Goal: Navigation & Orientation: Find specific page/section

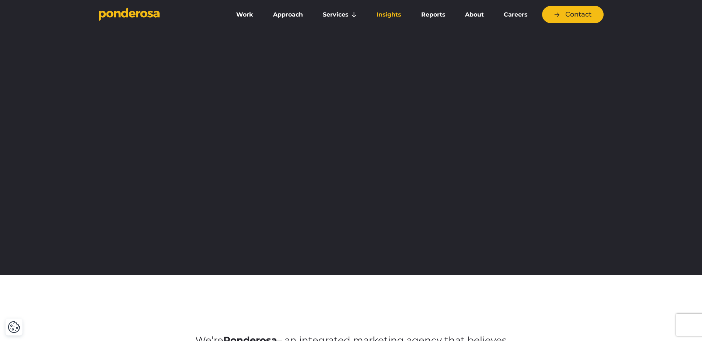
click at [382, 17] on link "Insights" at bounding box center [388, 14] width 41 height 15
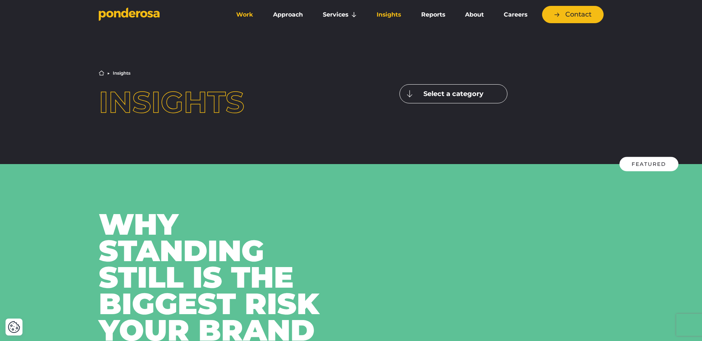
click at [242, 15] on link "Work" at bounding box center [245, 14] width 34 height 15
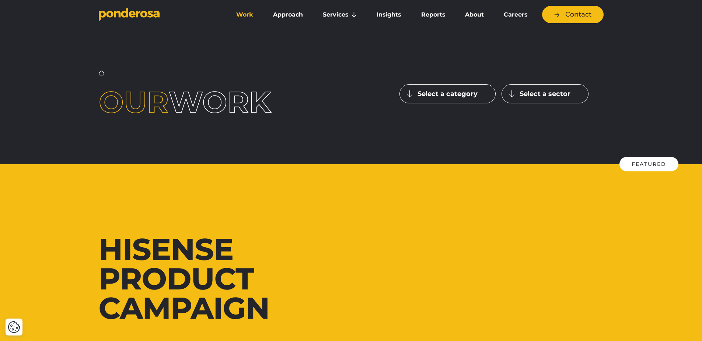
click at [421, 225] on div at bounding box center [351, 279] width 702 height 230
